Goal: Use online tool/utility: Utilize a website feature to perform a specific function

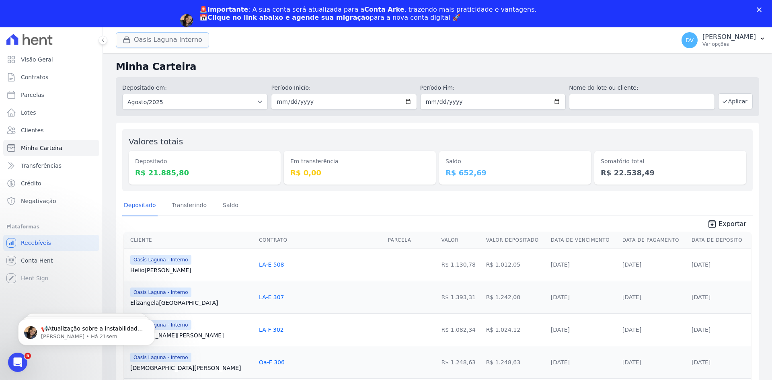
click at [141, 38] on button "Oasis Laguna Interno" at bounding box center [162, 39] width 93 height 15
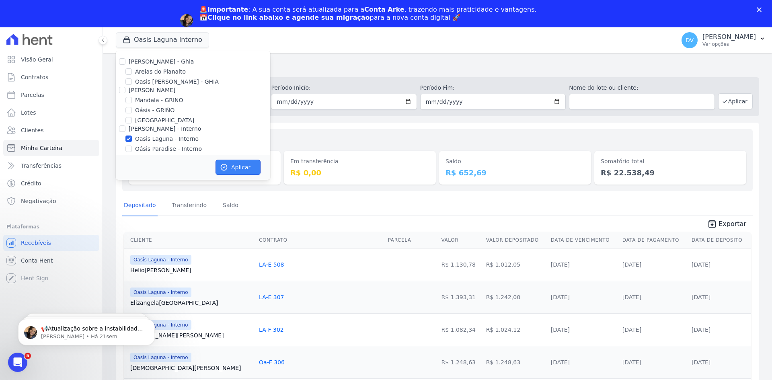
click at [233, 165] on button "Aplicar" at bounding box center [238, 167] width 45 height 15
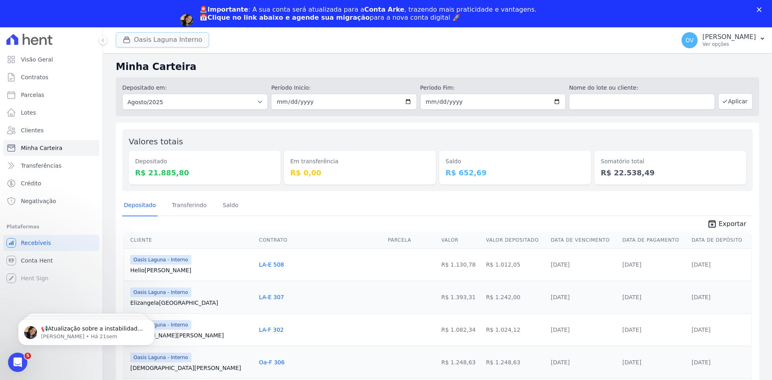
click at [150, 37] on button "Oasis Laguna Interno" at bounding box center [162, 39] width 93 height 15
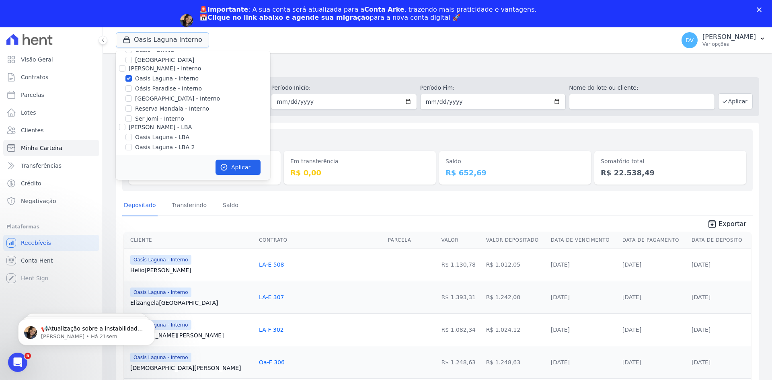
scroll to position [64, 0]
click at [128, 72] on input "Oasis Laguna - Interno" at bounding box center [129, 75] width 6 height 6
checkbox input "false"
drag, startPoint x: 127, startPoint y: 106, endPoint x: 181, endPoint y: 132, distance: 59.9
click at [128, 107] on input "Reserva Mandala - Interno" at bounding box center [129, 105] width 6 height 6
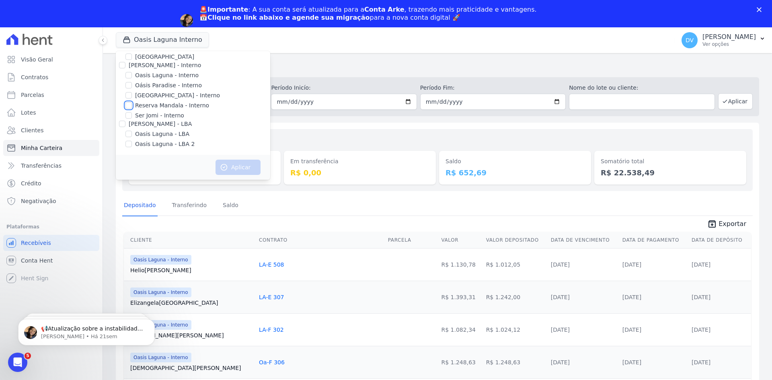
checkbox input "true"
click at [231, 171] on button "Aplicar" at bounding box center [238, 167] width 45 height 15
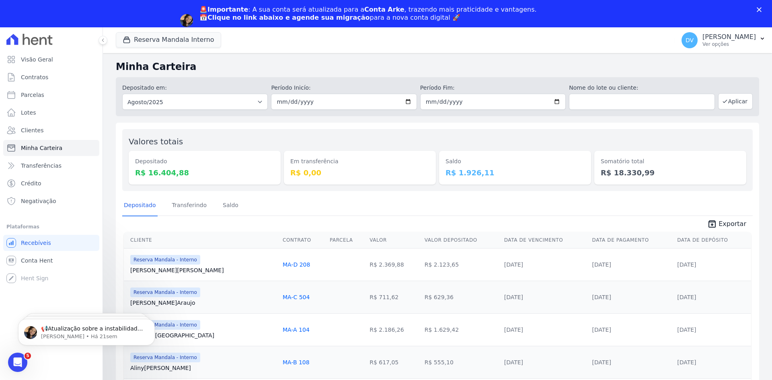
scroll to position [0, 0]
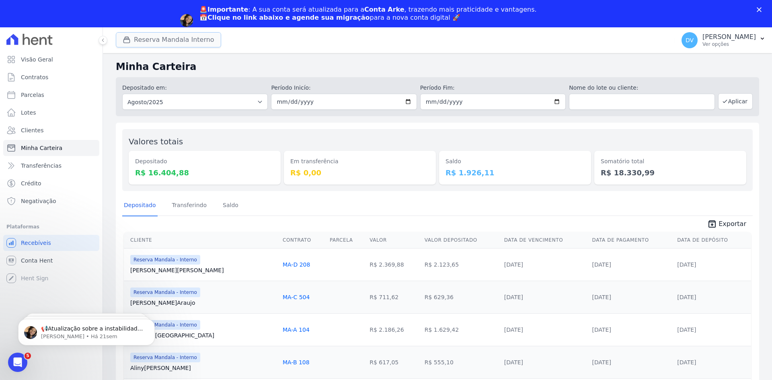
click at [154, 39] on button "Reserva Mandala Interno" at bounding box center [168, 39] width 105 height 15
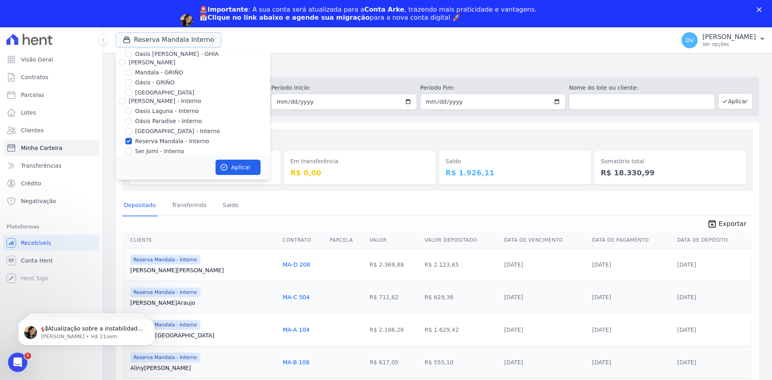
scroll to position [64, 0]
click at [129, 103] on input "Reserva Mandala - Interno" at bounding box center [129, 105] width 6 height 6
checkbox input "false"
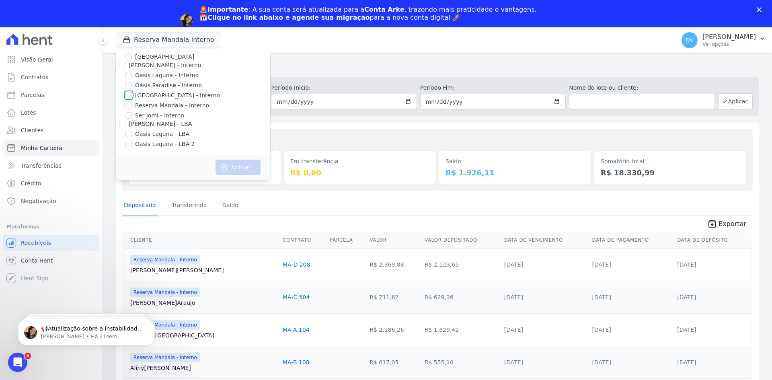
click at [128, 94] on input "[GEOGRAPHIC_DATA] - Interno" at bounding box center [129, 95] width 6 height 6
checkbox input "true"
click at [234, 164] on button "Aplicar" at bounding box center [238, 167] width 45 height 15
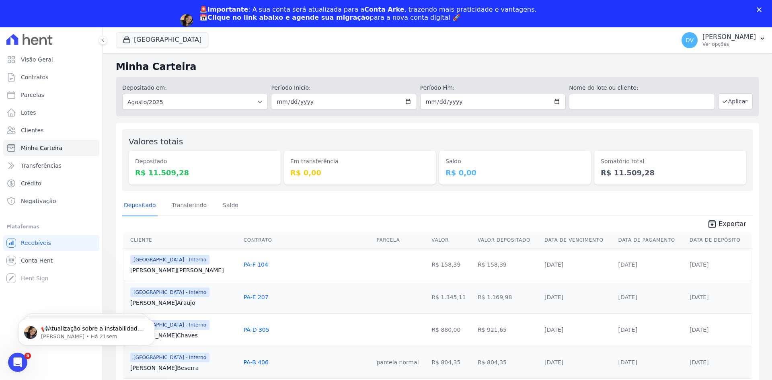
scroll to position [0, 0]
